Goal: Transaction & Acquisition: Book appointment/travel/reservation

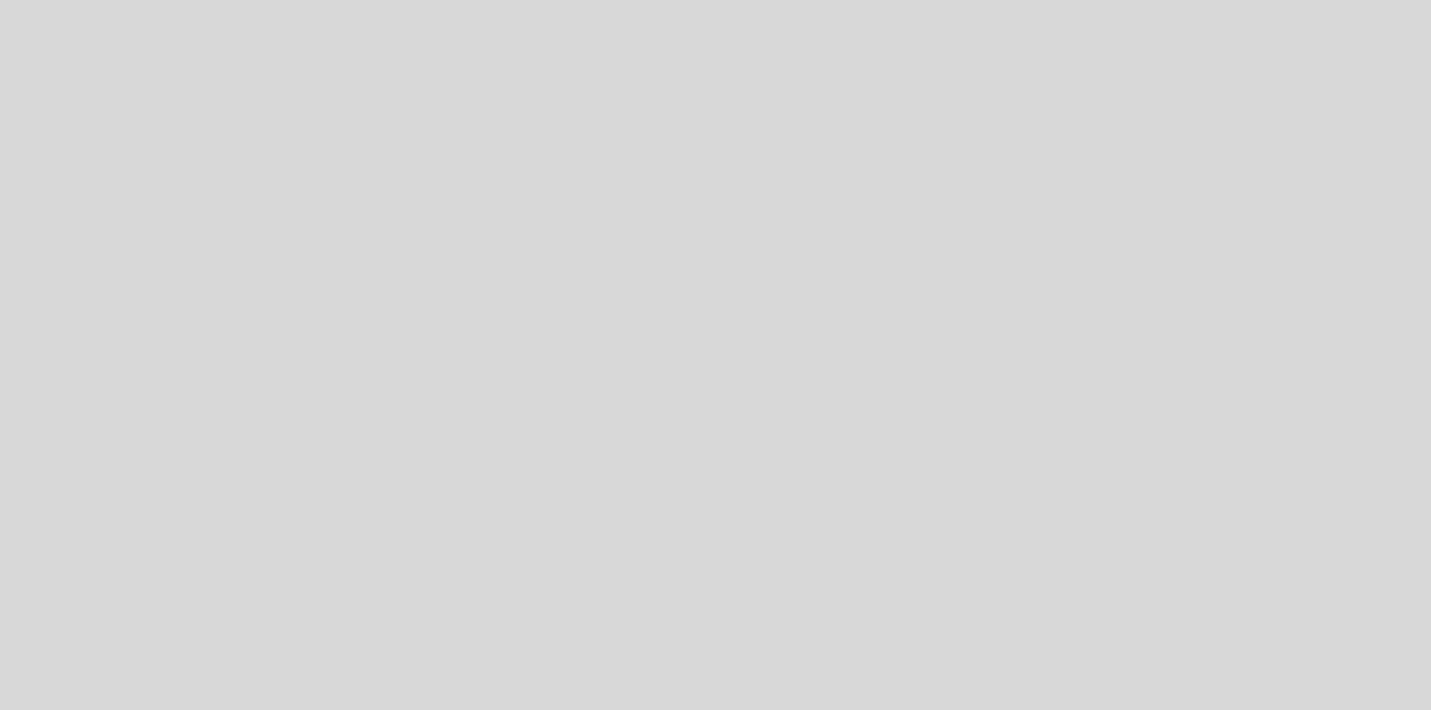
select select "es"
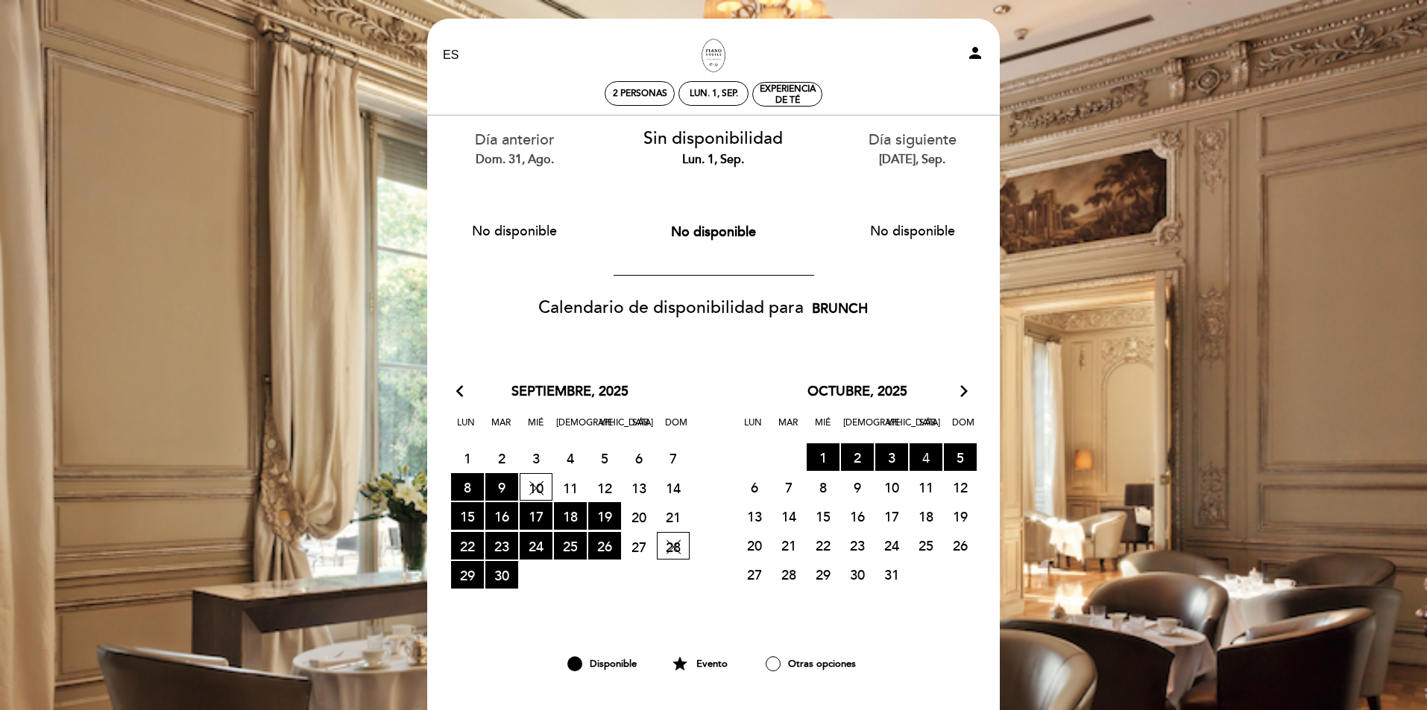
click at [927, 464] on span "4 RESERVAS DISPONIBLES" at bounding box center [925, 458] width 33 height 28
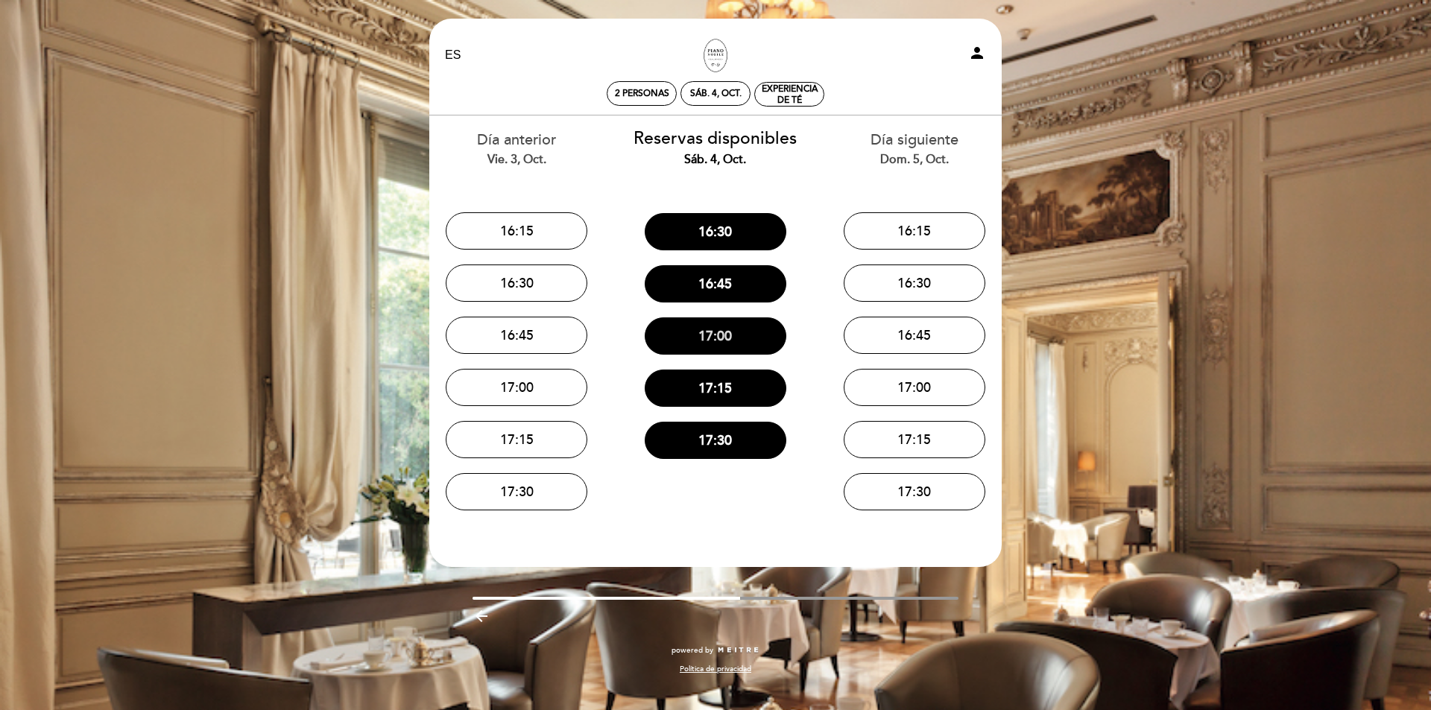
click at [730, 336] on button "17:00" at bounding box center [716, 336] width 142 height 37
